Goal: Information Seeking & Learning: Learn about a topic

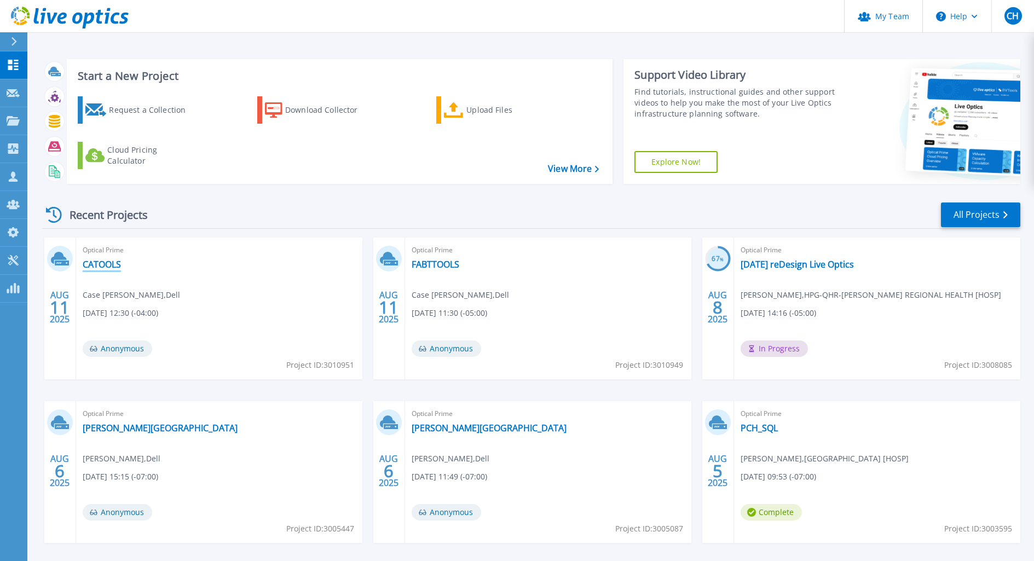
click at [99, 263] on link "CATOOLS" at bounding box center [102, 264] width 38 height 11
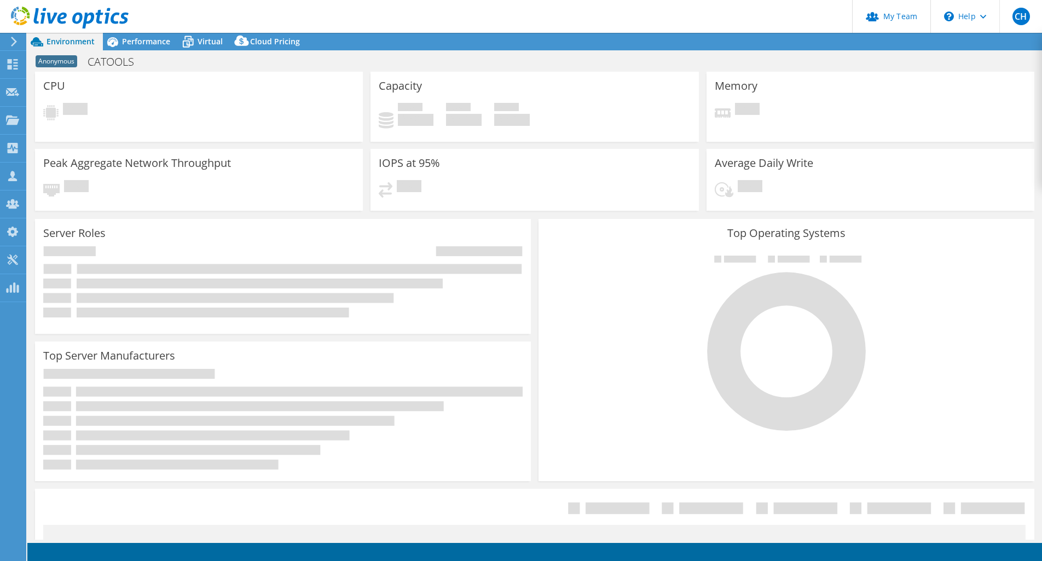
select select "USD"
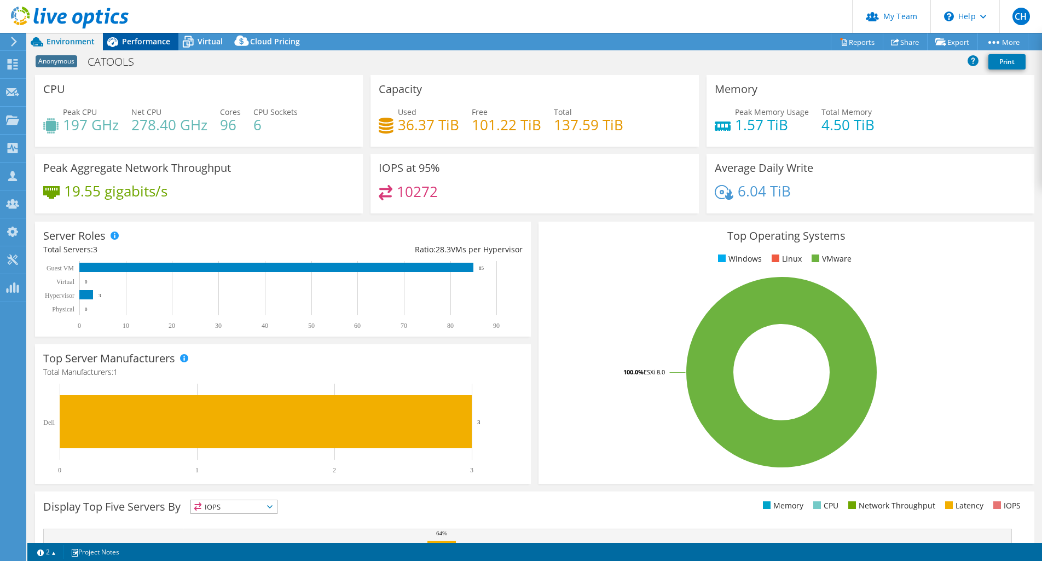
click at [130, 38] on span "Performance" at bounding box center [146, 41] width 48 height 10
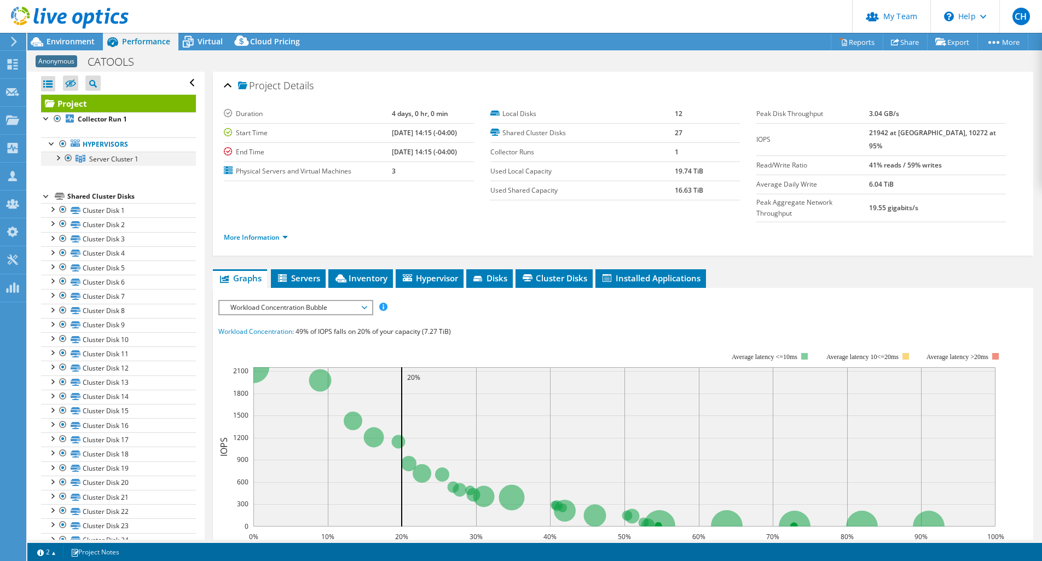
click at [56, 158] on div at bounding box center [57, 157] width 11 height 11
click at [76, 41] on span "Environment" at bounding box center [71, 41] width 48 height 10
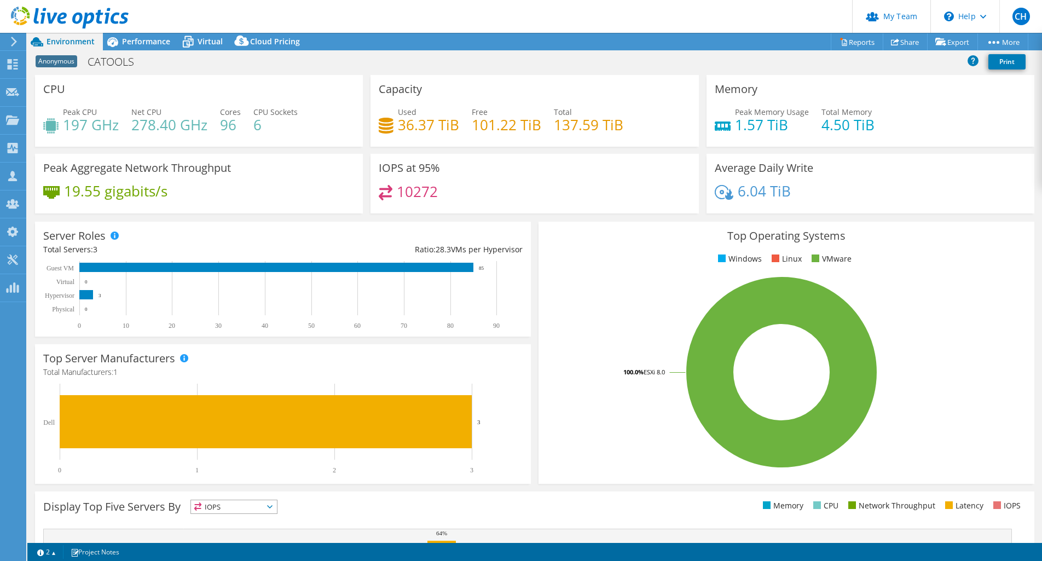
click at [627, 39] on div "Project Actions Project Actions Reports Share Export vSAN ReadyNode Sizer" at bounding box center [534, 42] width 1015 height 18
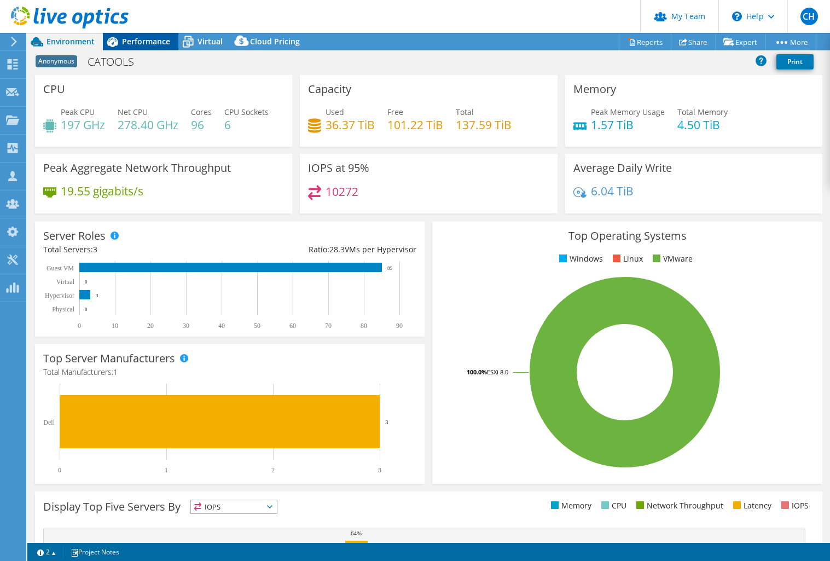
click at [126, 44] on span "Performance" at bounding box center [146, 41] width 48 height 10
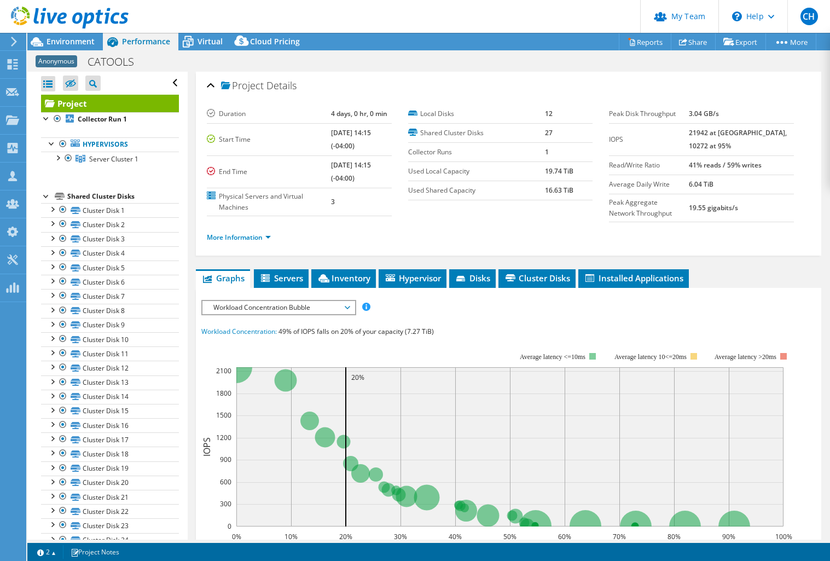
click at [292, 302] on span "Workload Concentration Bubble" at bounding box center [278, 307] width 141 height 13
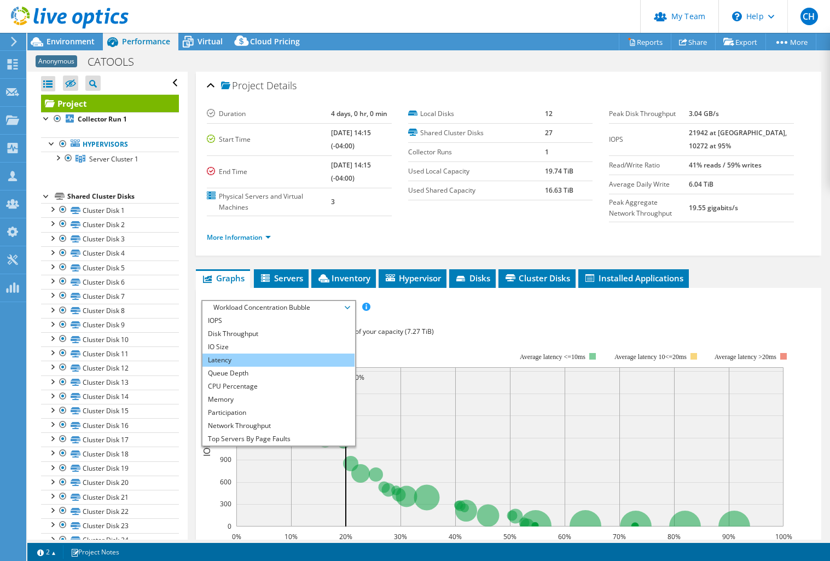
click at [288, 357] on li "Latency" at bounding box center [278, 360] width 152 height 13
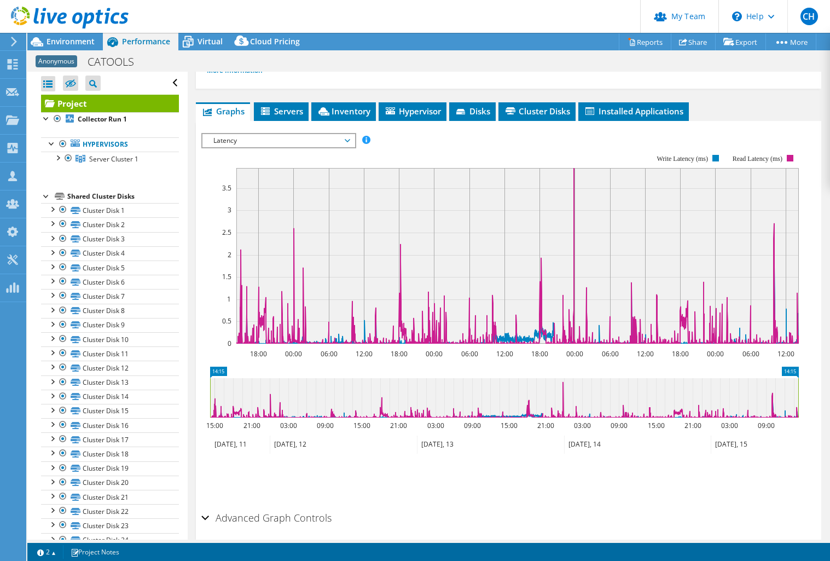
scroll to position [182, 0]
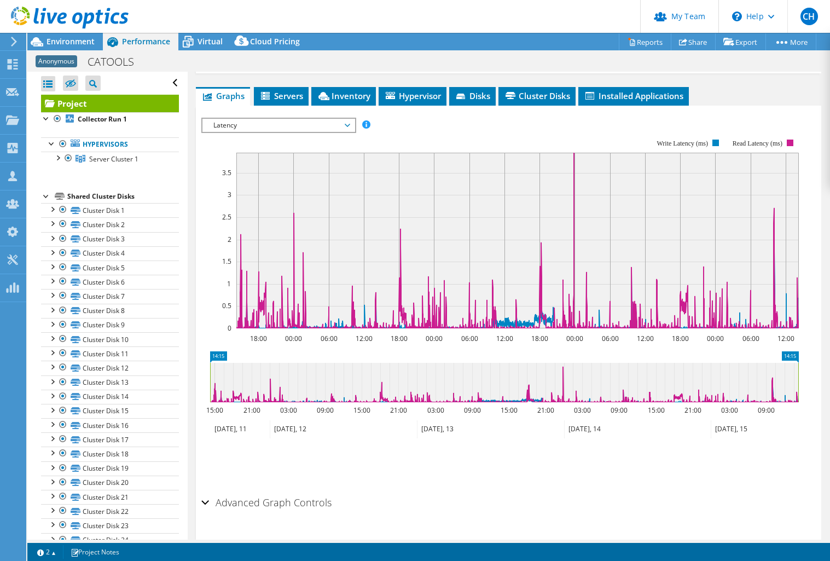
click at [346, 125] on span "Latency" at bounding box center [278, 125] width 141 height 13
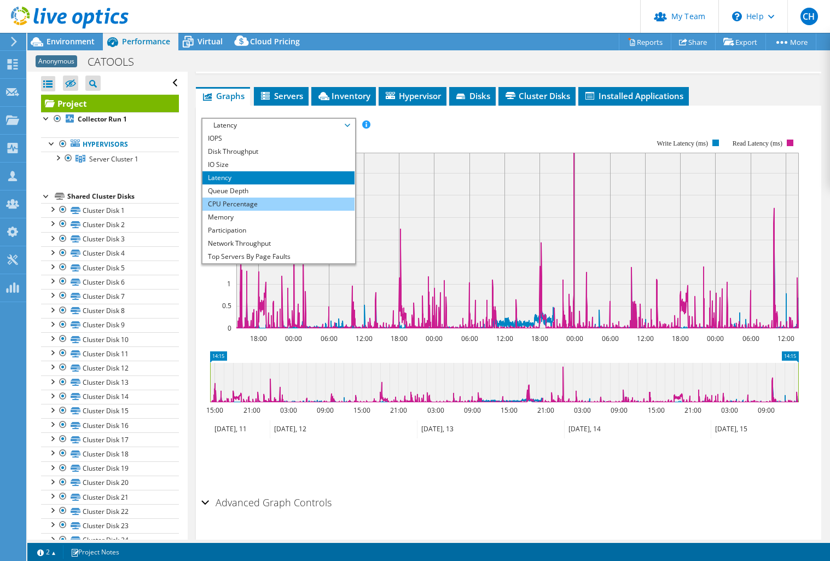
click at [245, 207] on li "CPU Percentage" at bounding box center [278, 204] width 152 height 13
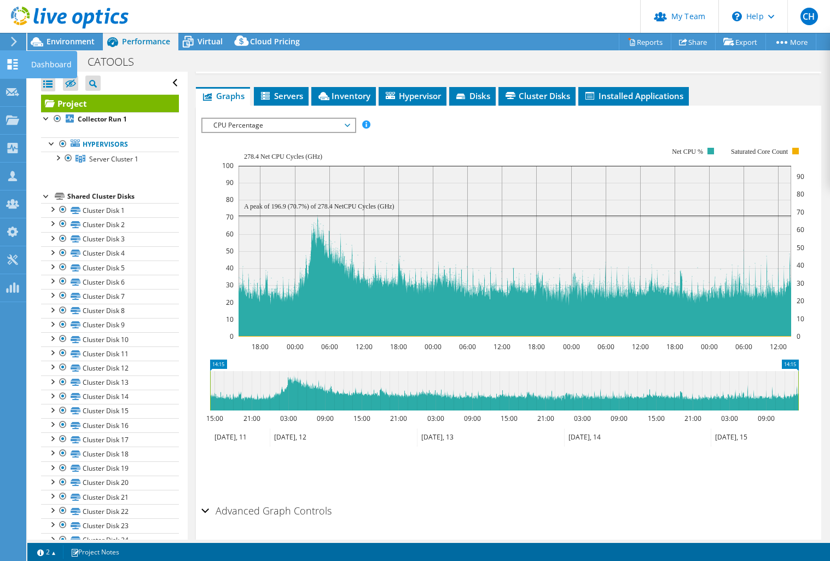
click at [13, 62] on icon at bounding box center [12, 64] width 13 height 10
click at [12, 62] on icon at bounding box center [12, 64] width 13 height 10
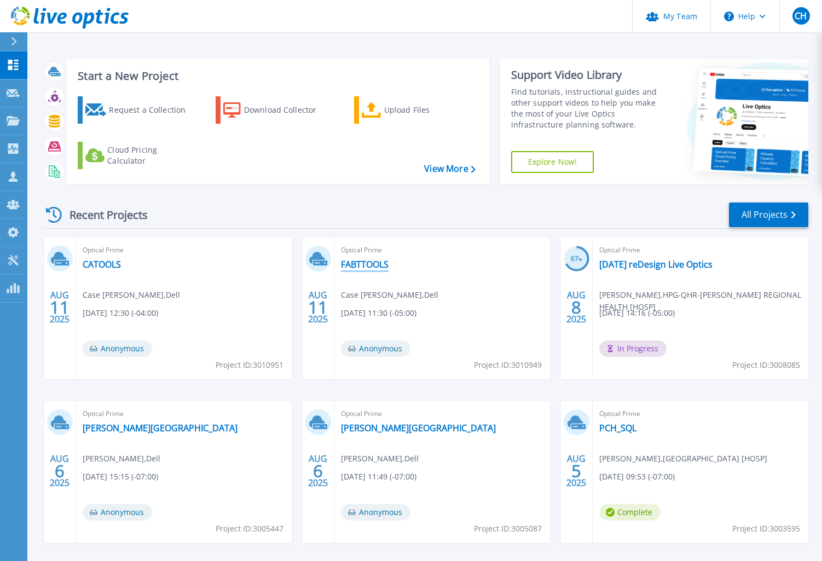
click at [371, 264] on link "FABTTOOLS" at bounding box center [365, 264] width 48 height 11
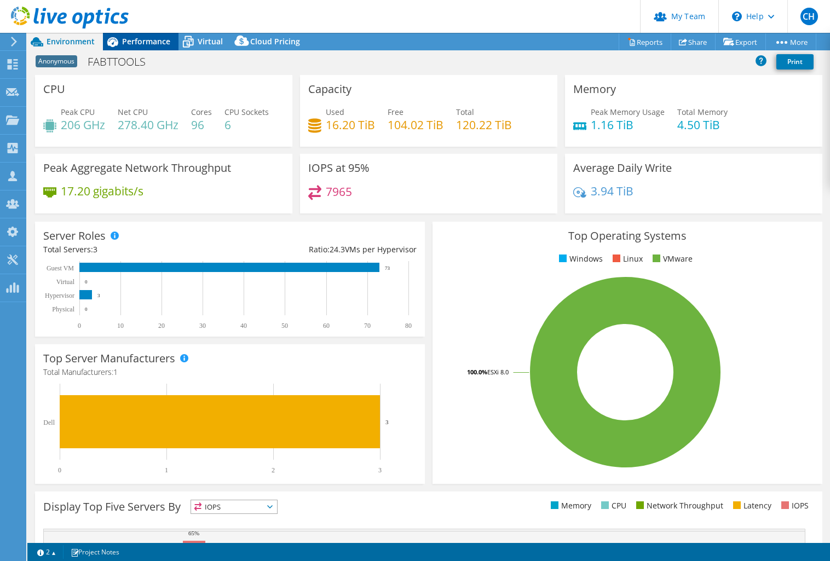
click at [127, 47] on div "Performance" at bounding box center [141, 42] width 76 height 18
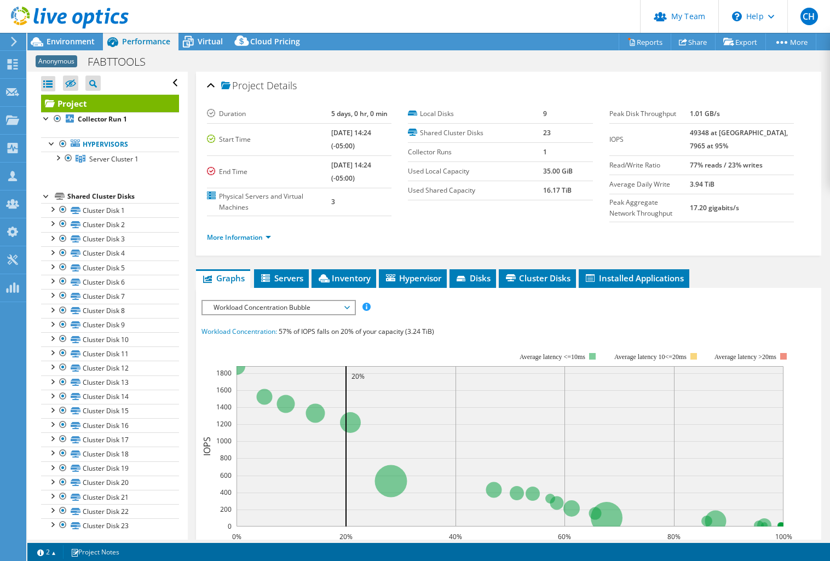
click at [332, 309] on span "Workload Concentration Bubble" at bounding box center [278, 307] width 141 height 13
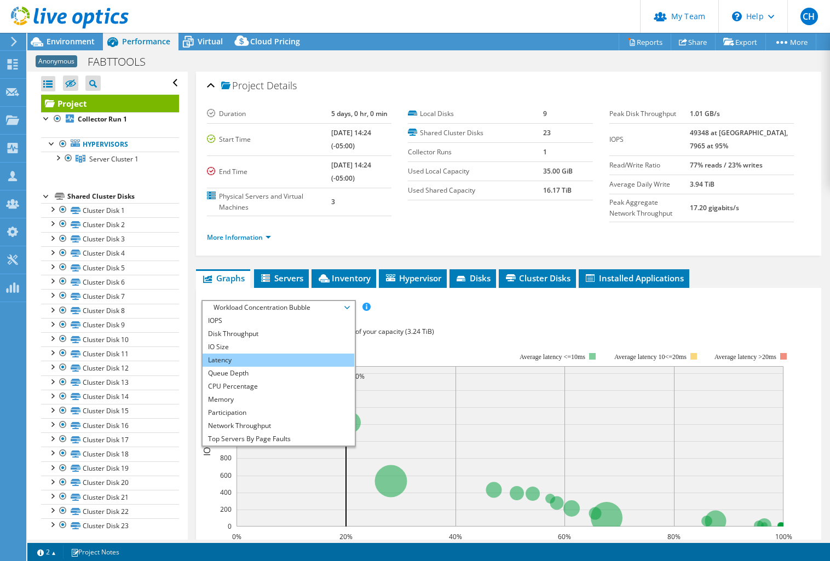
click at [296, 361] on li "Latency" at bounding box center [278, 360] width 152 height 13
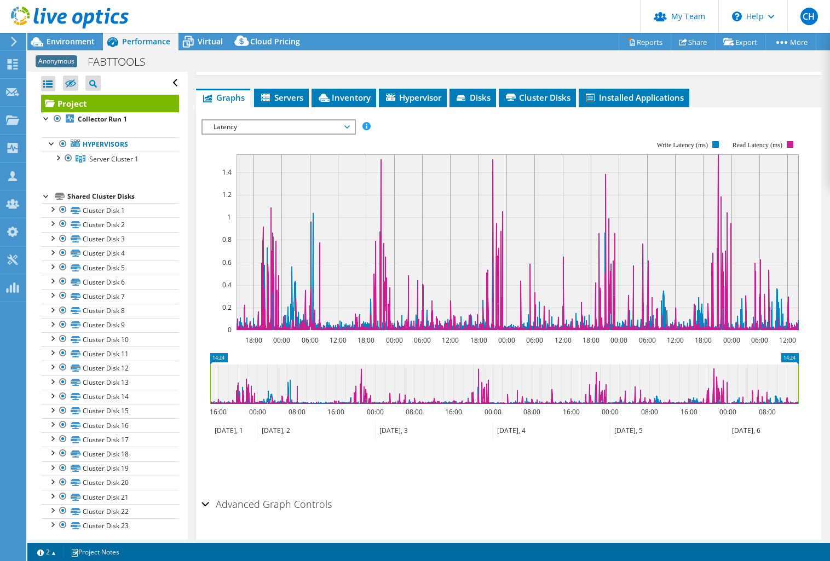
scroll to position [182, 0]
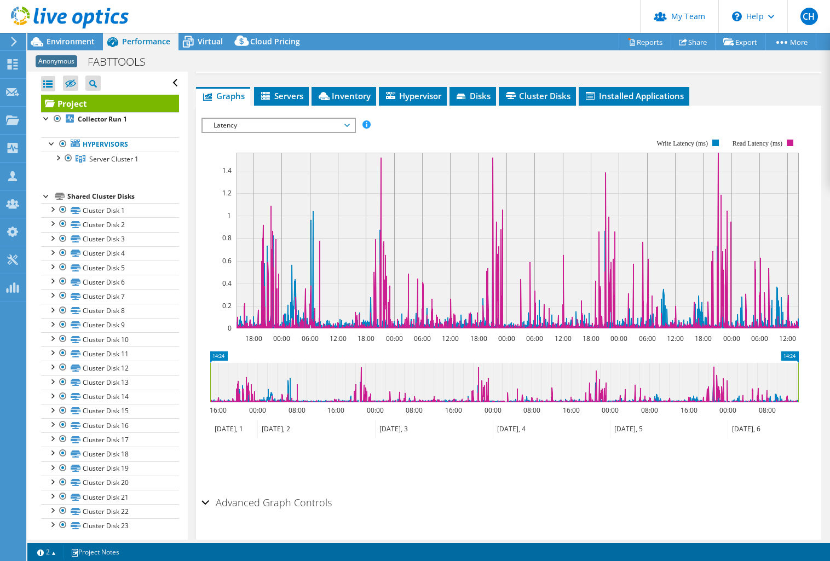
click at [280, 129] on span "Latency" at bounding box center [278, 125] width 141 height 13
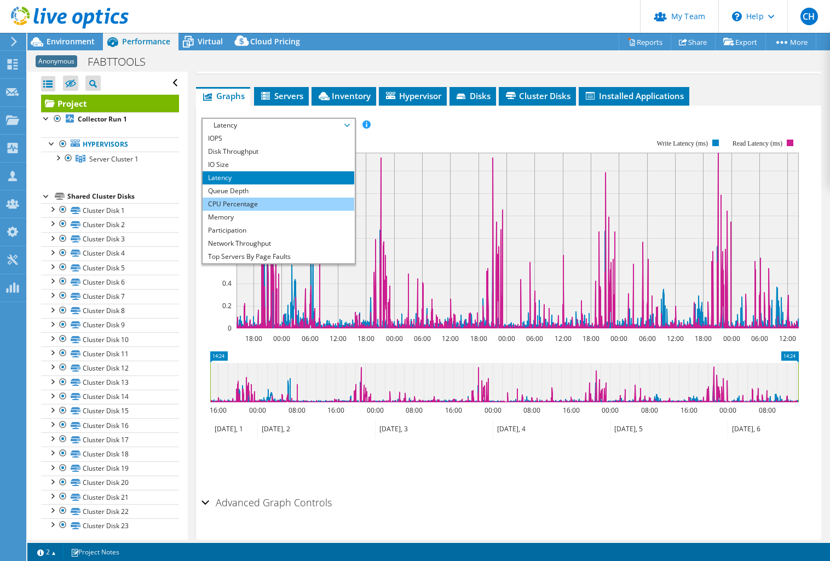
click at [257, 210] on li "CPU Percentage" at bounding box center [278, 204] width 152 height 13
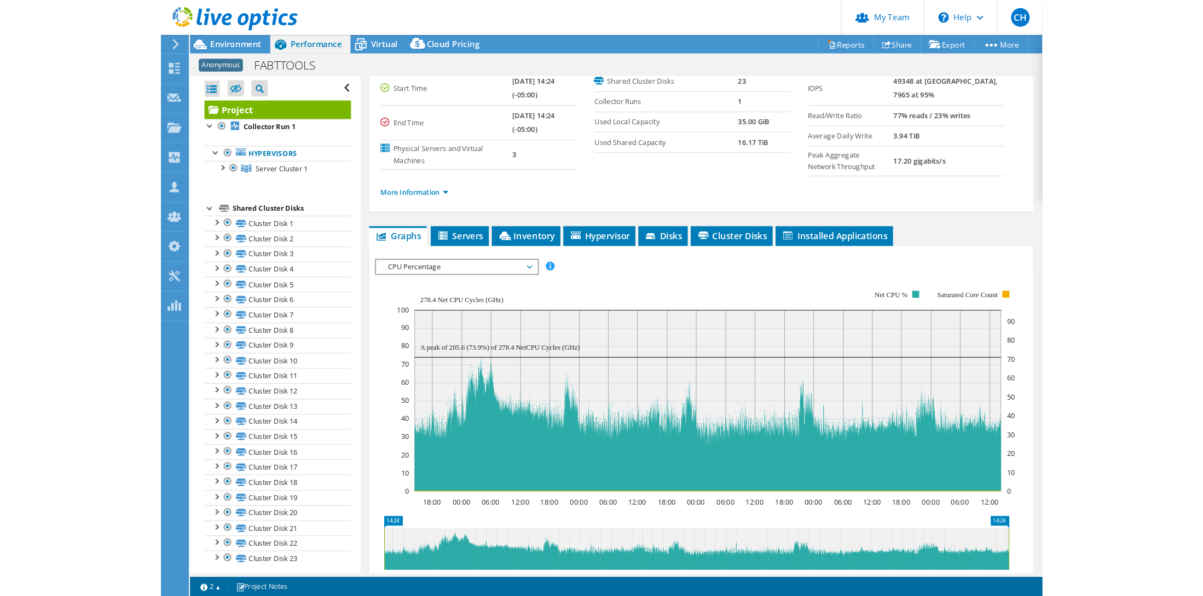
scroll to position [0, 0]
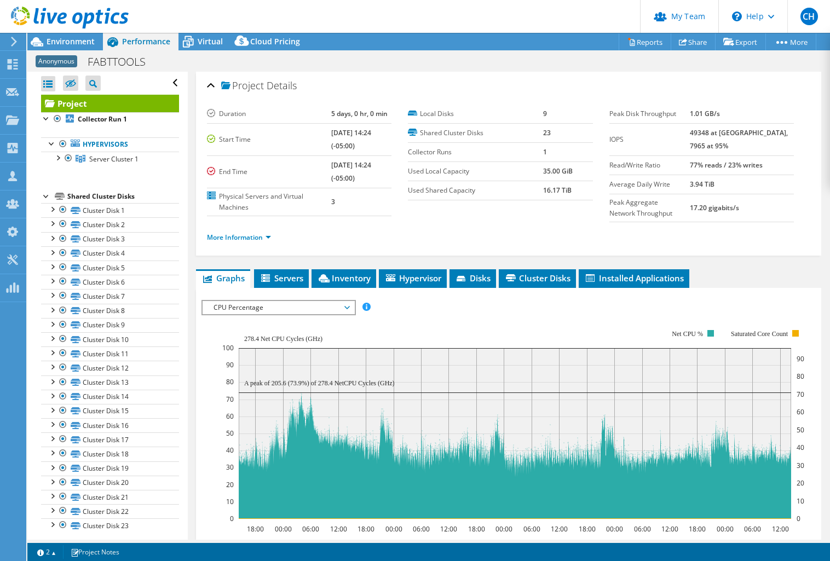
click at [463, 11] on header "CH Partner Team Admin Craig Hughes chughes@redesign-group.com redesign My Profi…" at bounding box center [415, 16] width 830 height 33
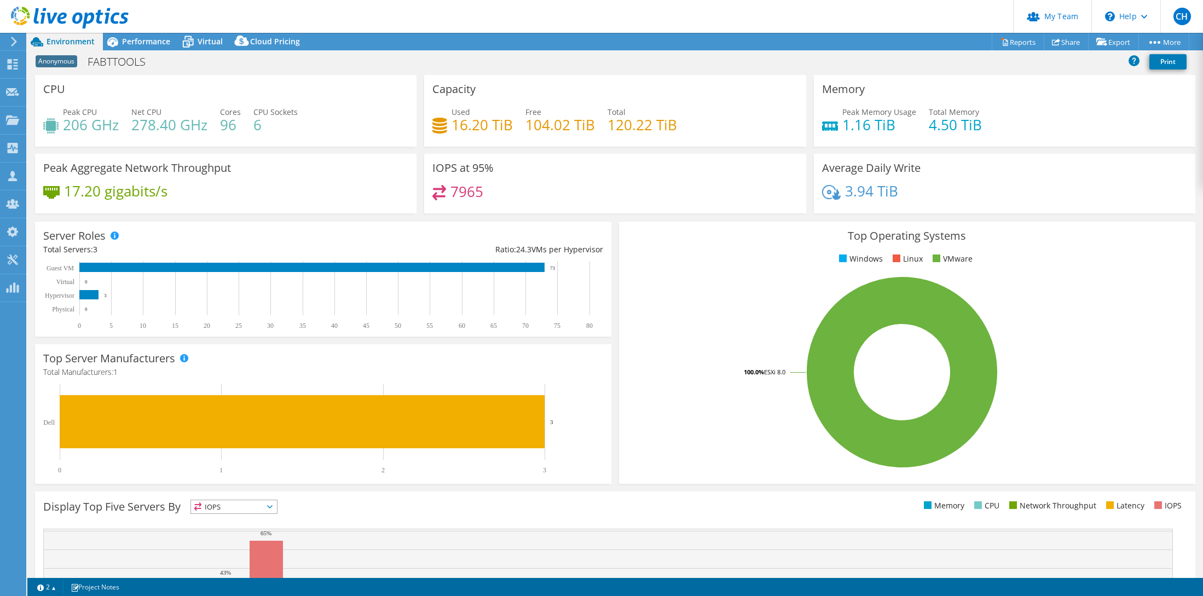
select select "USD"
